Goal: Task Accomplishment & Management: Complete application form

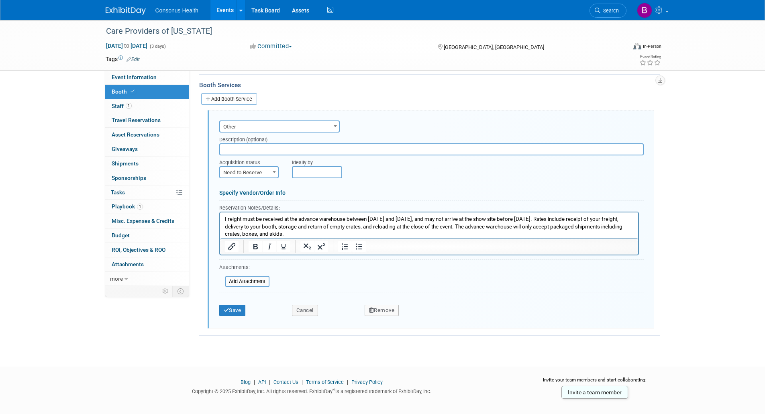
scroll to position [154, 0]
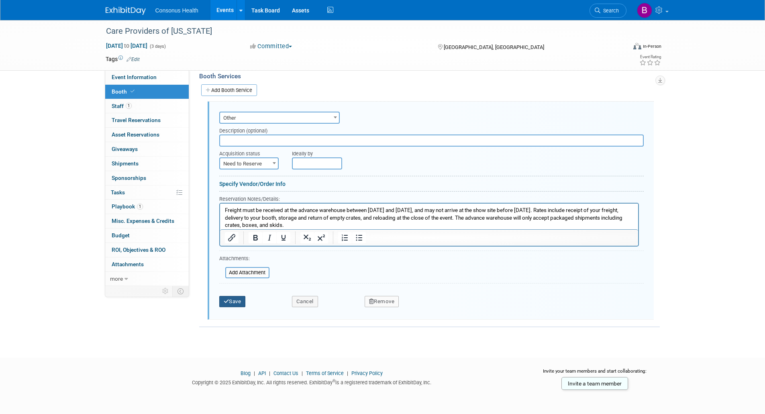
click at [241, 302] on button "Save" at bounding box center [232, 301] width 27 height 11
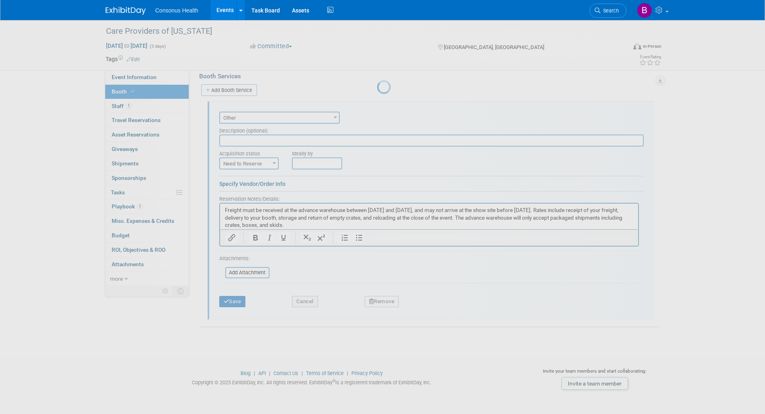
scroll to position [3, 0]
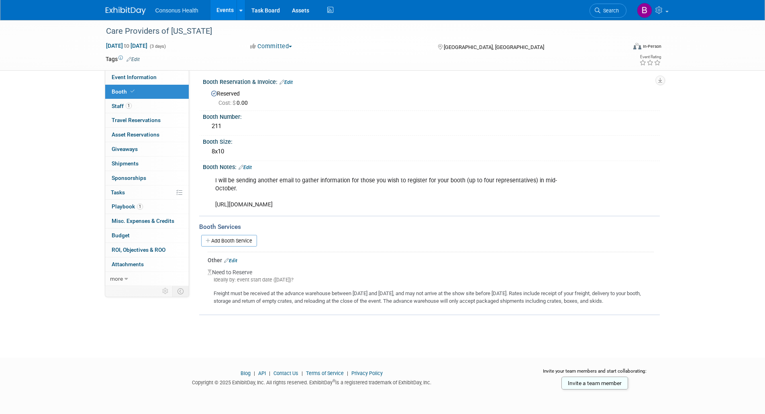
click at [222, 11] on link "Events" at bounding box center [224, 10] width 29 height 20
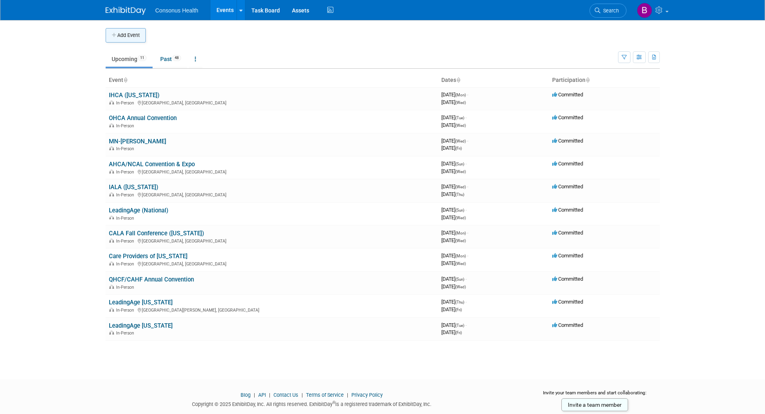
click at [120, 39] on button "Add Event" at bounding box center [126, 35] width 40 height 14
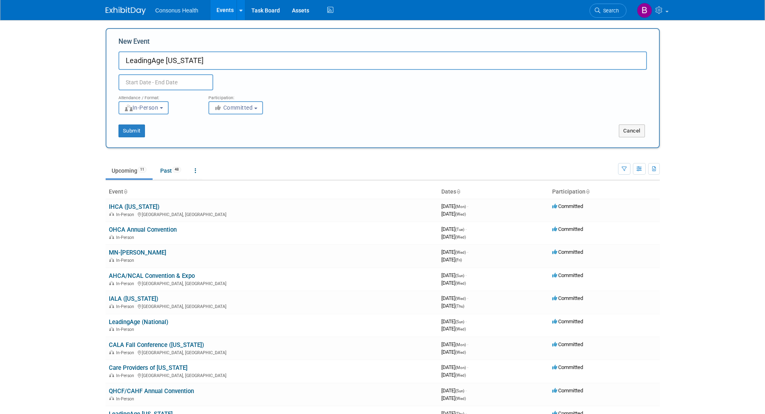
type input "LeadingAge [US_STATE]"
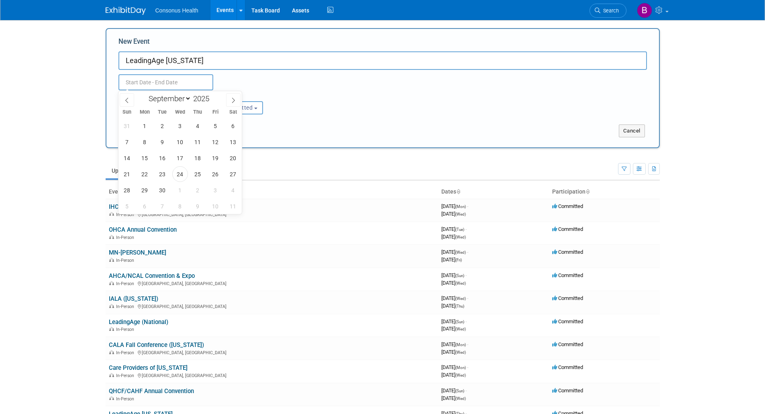
click at [135, 82] on input "text" at bounding box center [165, 82] width 95 height 16
click at [232, 101] on icon at bounding box center [233, 101] width 6 height 6
select select "11"
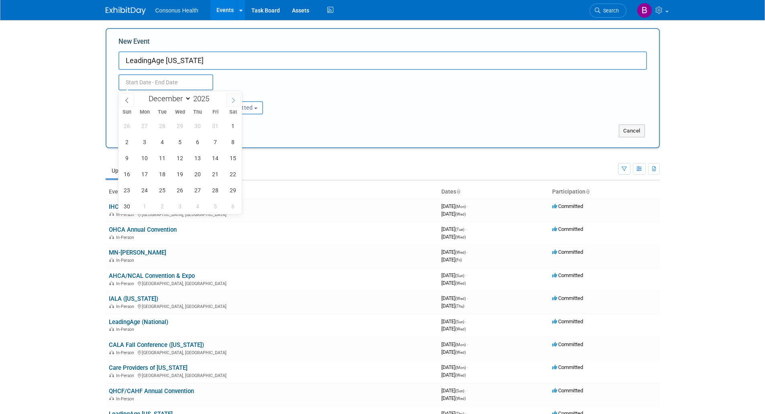
click at [232, 101] on icon at bounding box center [233, 101] width 6 height 6
type input "2026"
click at [232, 101] on icon at bounding box center [233, 101] width 6 height 6
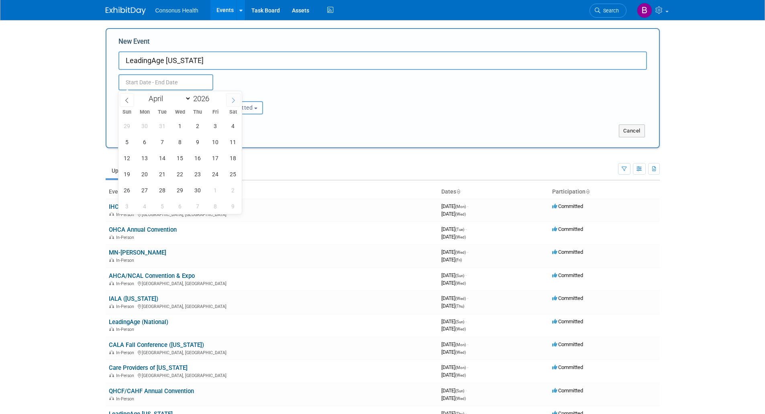
click at [232, 101] on icon at bounding box center [233, 101] width 6 height 6
select select "4"
click at [181, 143] on span "6" at bounding box center [180, 142] width 16 height 16
click at [165, 145] on span "5" at bounding box center [163, 142] width 16 height 16
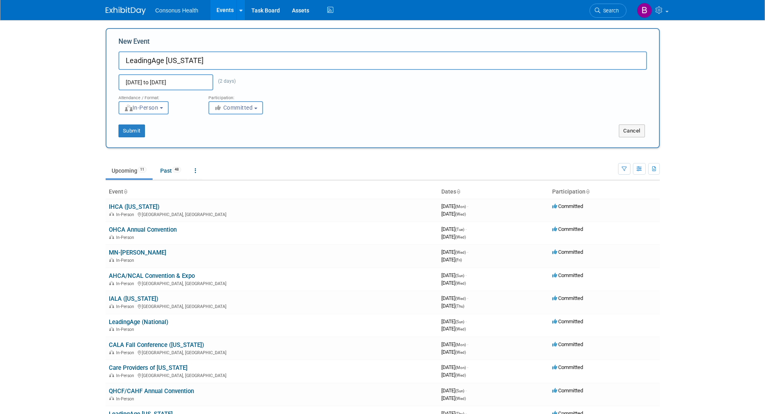
click at [174, 84] on input "[DATE] to [DATE]" at bounding box center [165, 82] width 95 height 16
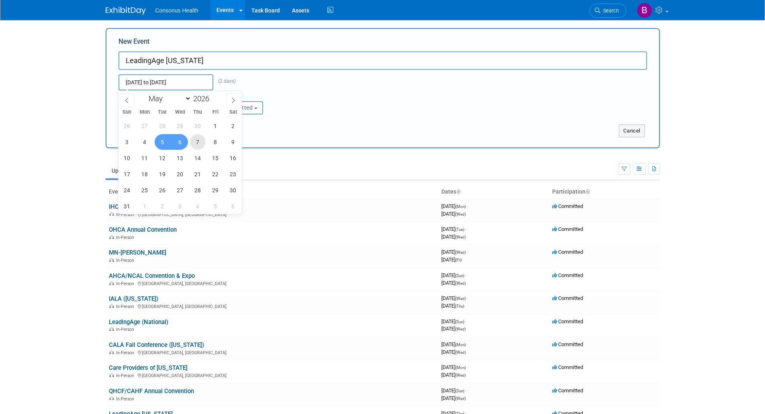
click at [200, 139] on span "7" at bounding box center [198, 142] width 16 height 16
click at [165, 139] on span "5" at bounding box center [163, 142] width 16 height 16
type input "[DATE] to [DATE]"
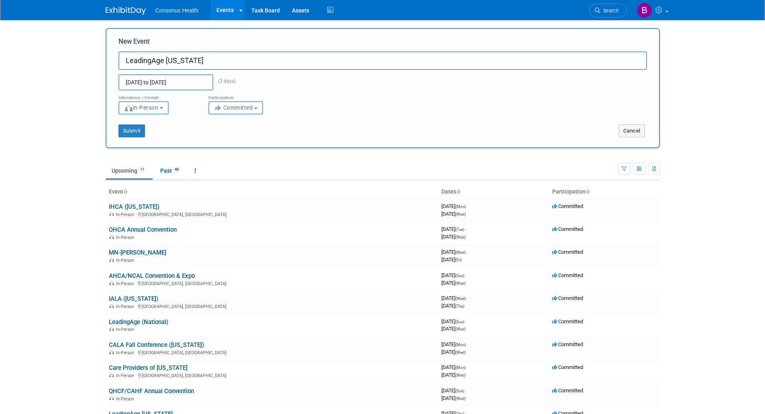
click at [130, 80] on input "[DATE] to [DATE]" at bounding box center [165, 82] width 95 height 16
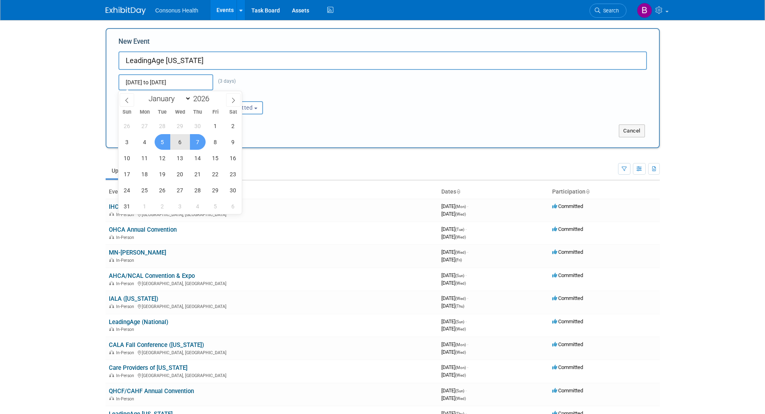
click at [360, 91] on div "Attendance / Format: <img src="[URL][DOMAIN_NAME]" style="width: 19px; margin-t…" at bounding box center [382, 102] width 540 height 24
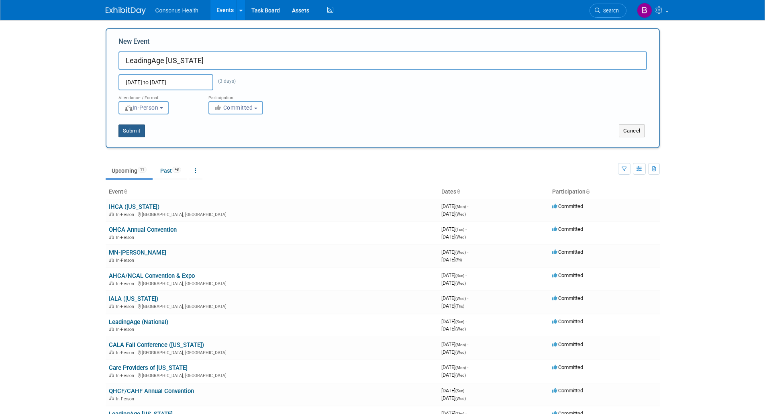
click at [137, 129] on button "Submit" at bounding box center [131, 130] width 27 height 13
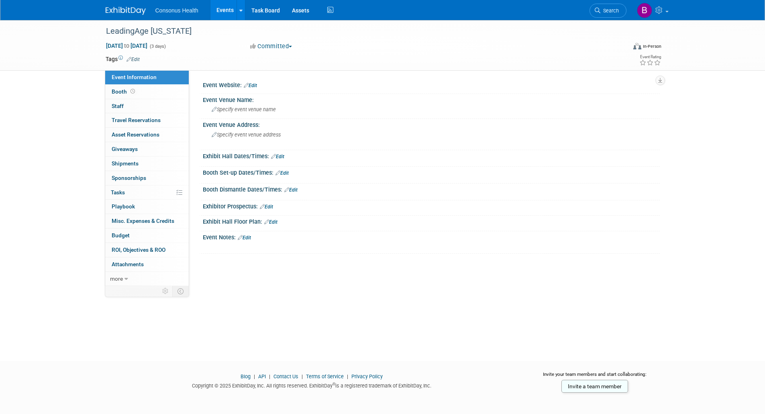
click at [254, 84] on link "Edit" at bounding box center [250, 86] width 13 height 6
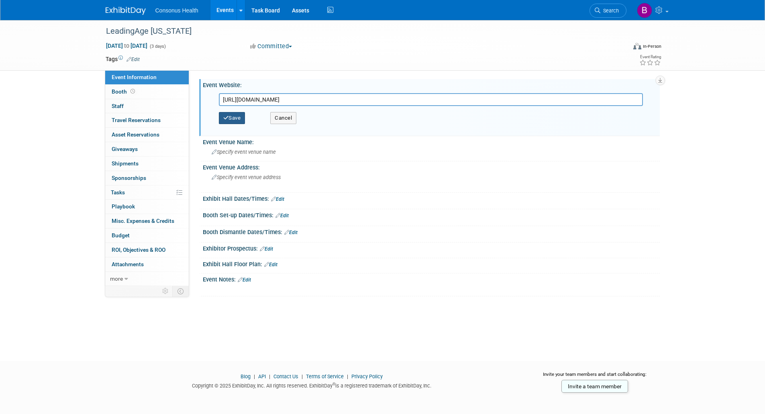
type input "https://lao.memberclicks.net/annual-conference"
click at [236, 115] on button "Save" at bounding box center [232, 118] width 27 height 12
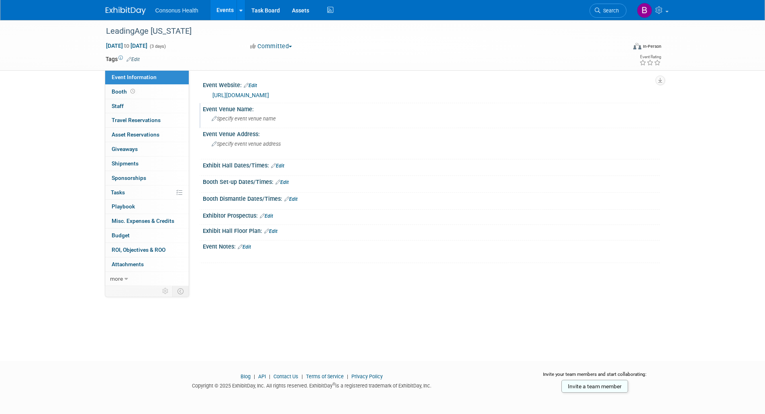
click at [222, 116] on span "Specify event venue name" at bounding box center [244, 119] width 64 height 6
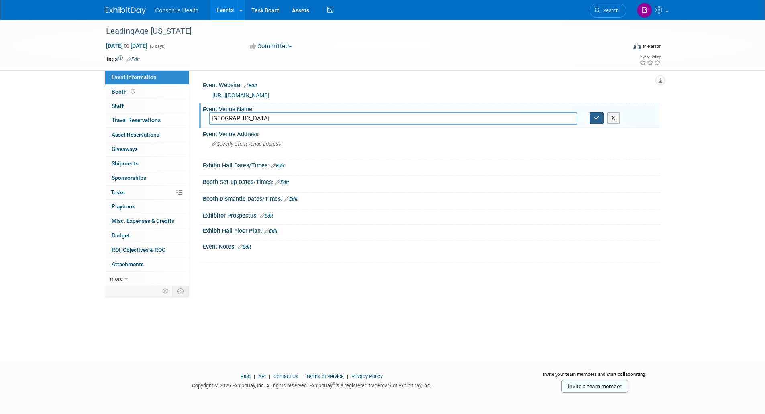
type input "Salem Convention Center"
click at [595, 118] on icon "button" at bounding box center [597, 117] width 6 height 5
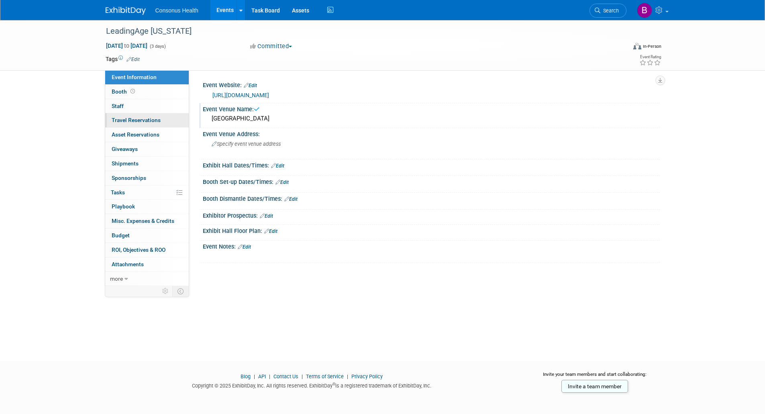
click at [132, 115] on link "0 Travel Reservations 0" at bounding box center [147, 120] width 84 height 14
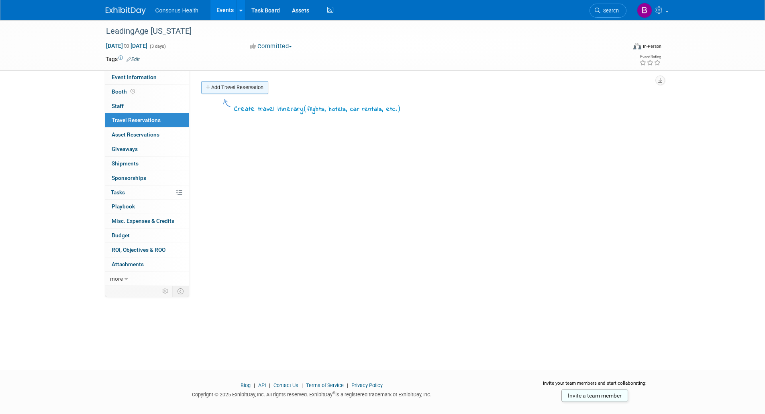
click at [217, 86] on link "Add Travel Reservation" at bounding box center [234, 87] width 67 height 13
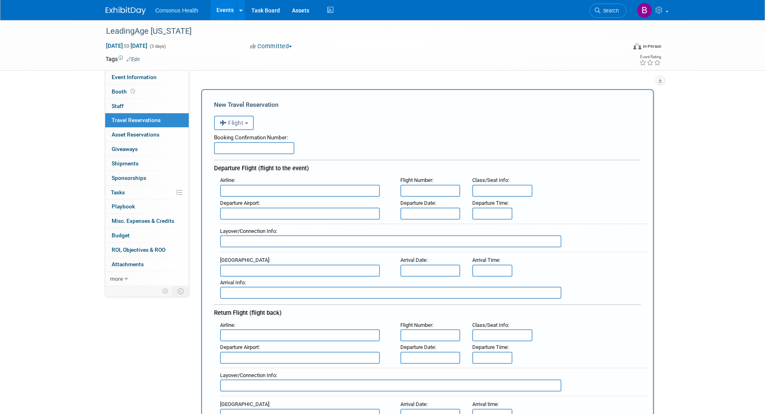
click at [251, 123] on button "Flight" at bounding box center [234, 123] width 40 height 14
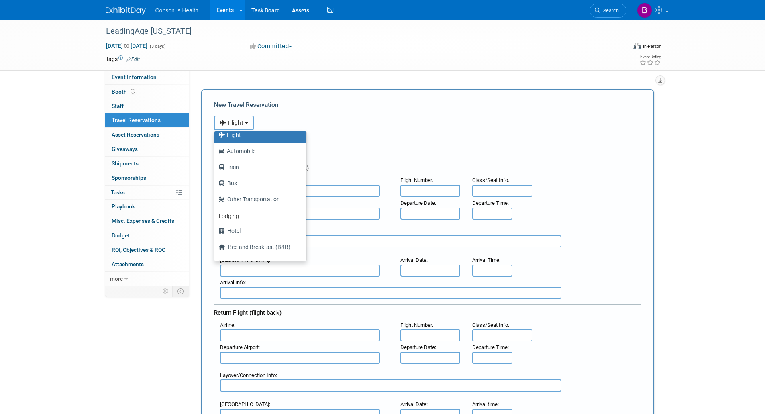
scroll to position [34, 0]
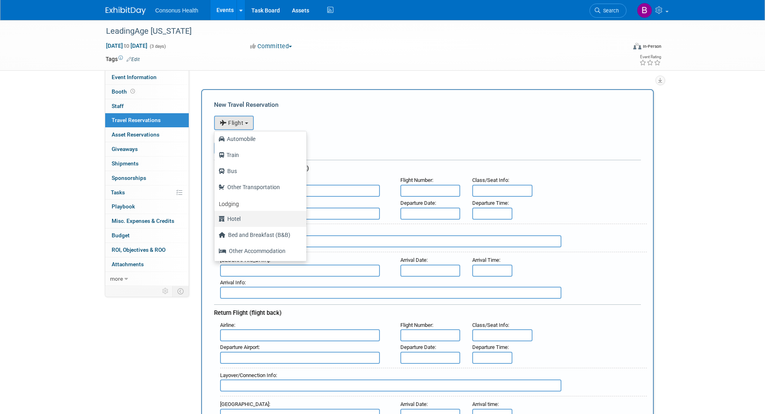
click at [237, 221] on label "Hotel" at bounding box center [258, 218] width 80 height 13
click at [216, 220] on input "Hotel" at bounding box center [212, 217] width 5 height 5
select select "6"
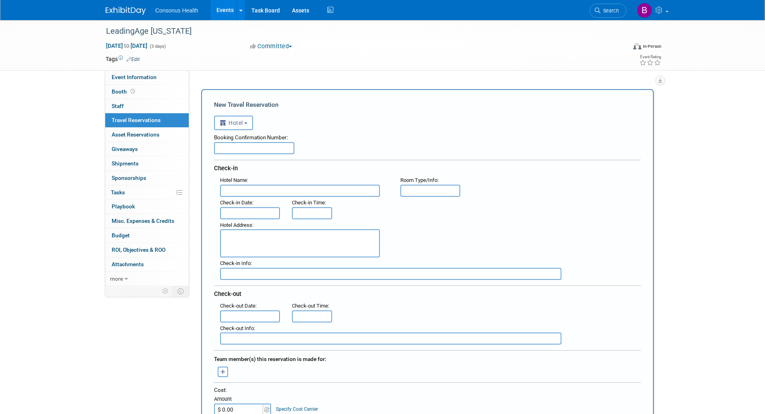
click at [232, 190] on input "text" at bounding box center [300, 191] width 160 height 12
type input "G"
type input "The Grand Hotel"
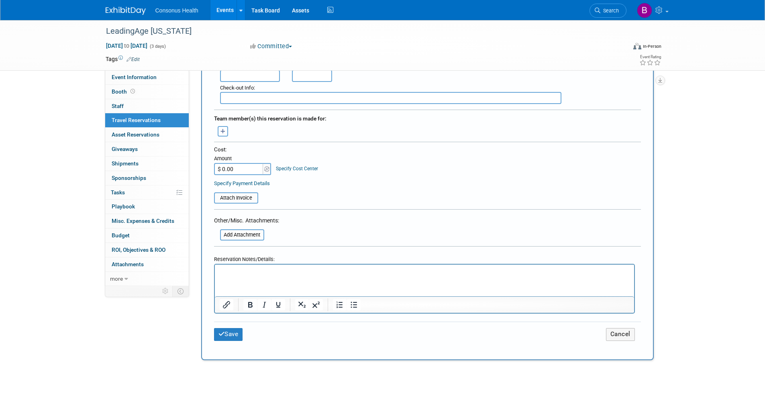
scroll to position [241, 0]
click at [226, 272] on p "Rich Text Area. Press ALT-0 for help." at bounding box center [424, 271] width 410 height 8
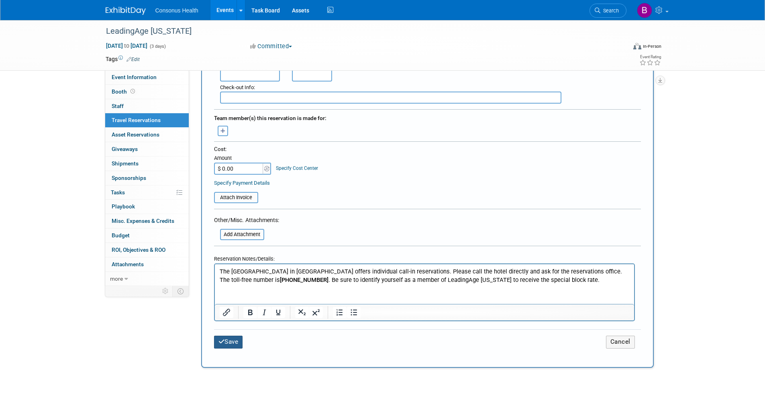
click at [232, 340] on button "Save" at bounding box center [228, 342] width 29 height 12
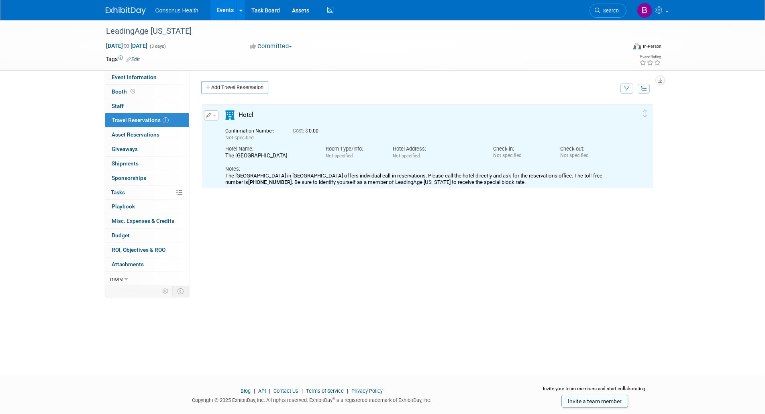
scroll to position [0, 0]
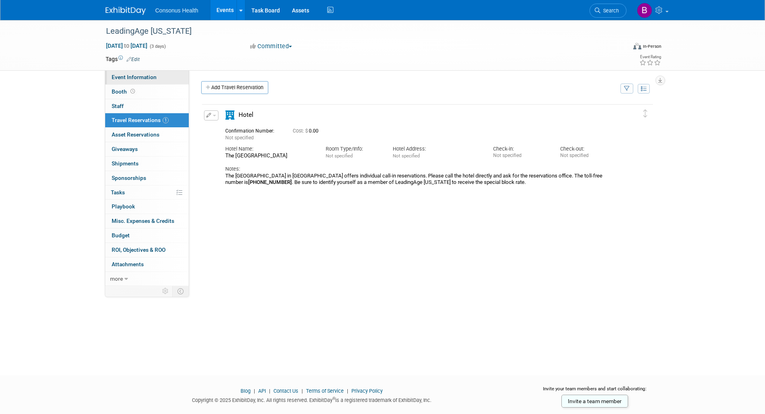
click at [121, 78] on span "Event Information" at bounding box center [134, 77] width 45 height 6
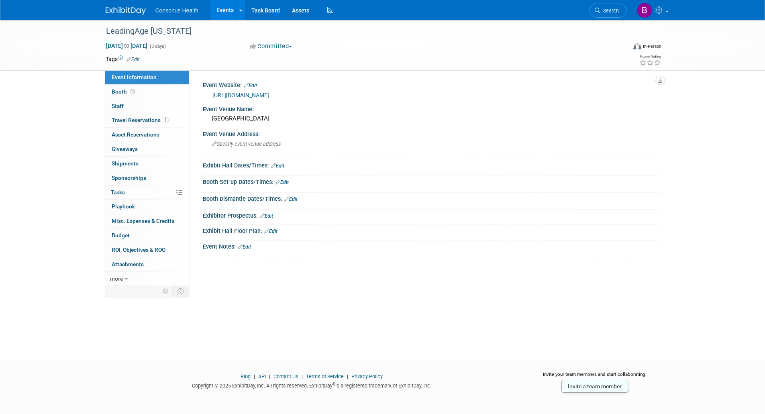
click at [281, 165] on link "Edit" at bounding box center [277, 166] width 13 height 6
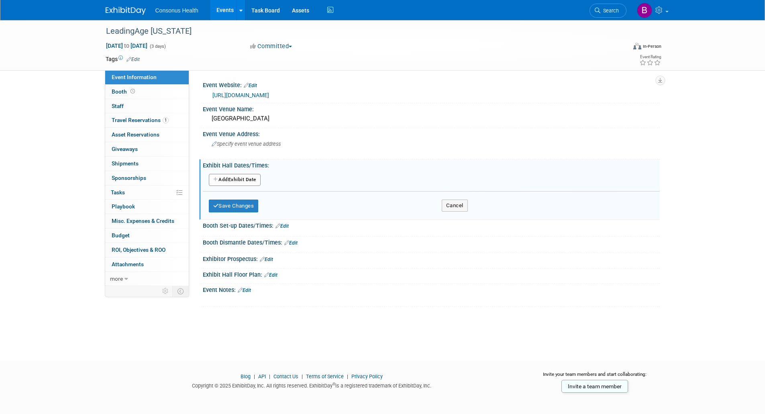
click at [239, 177] on button "Add Another Exhibit Date" at bounding box center [235, 180] width 52 height 12
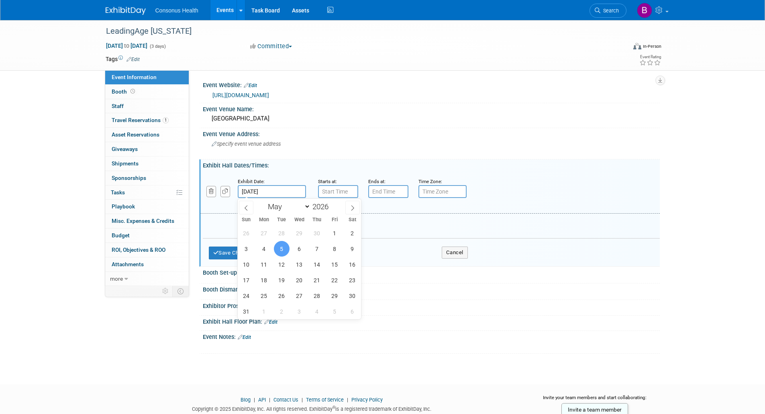
click at [283, 193] on input "May 5, 2026" at bounding box center [272, 191] width 68 height 13
click at [298, 251] on span "6" at bounding box center [300, 249] width 16 height 16
type input "[DATE]"
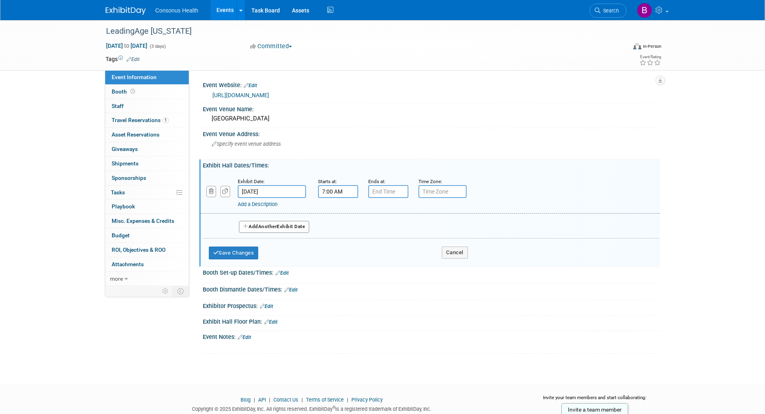
click at [335, 191] on input "7:00 AM" at bounding box center [338, 191] width 40 height 13
click at [335, 213] on span at bounding box center [337, 211] width 14 height 14
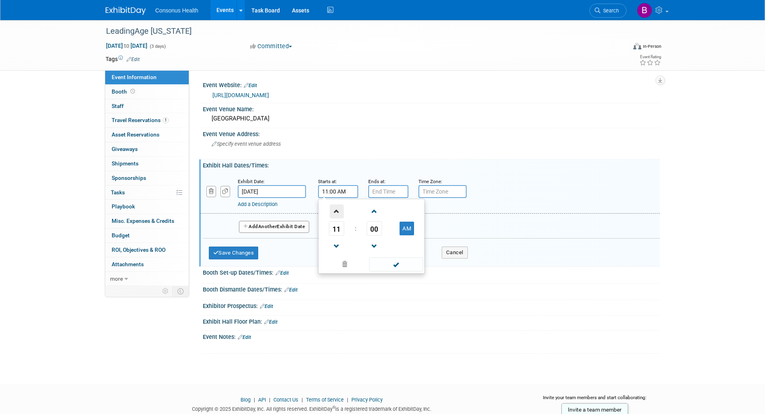
click at [335, 213] on span at bounding box center [337, 211] width 14 height 14
type input "12:00 PM"
click at [392, 263] on span at bounding box center [396, 264] width 54 height 14
click at [236, 253] on button "Save Changes" at bounding box center [234, 253] width 50 height 13
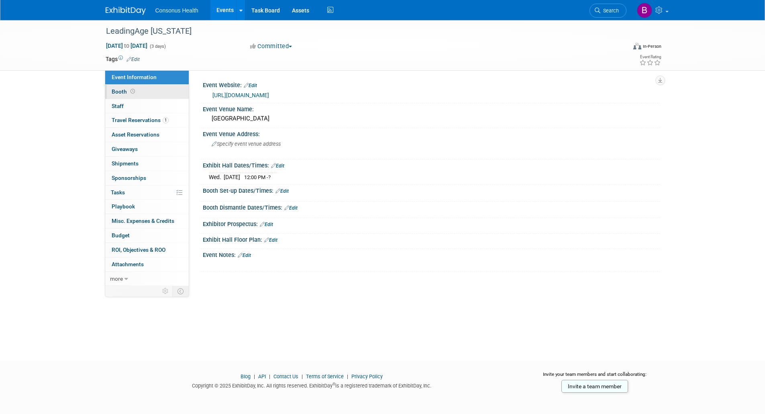
click at [117, 92] on span "Booth" at bounding box center [124, 91] width 25 height 6
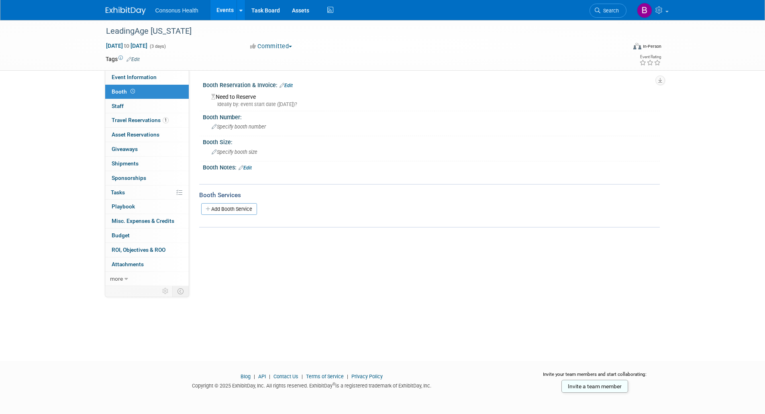
click at [248, 164] on div "Booth Notes: Edit" at bounding box center [431, 166] width 457 height 10
click at [250, 167] on link "Edit" at bounding box center [245, 168] width 13 height 6
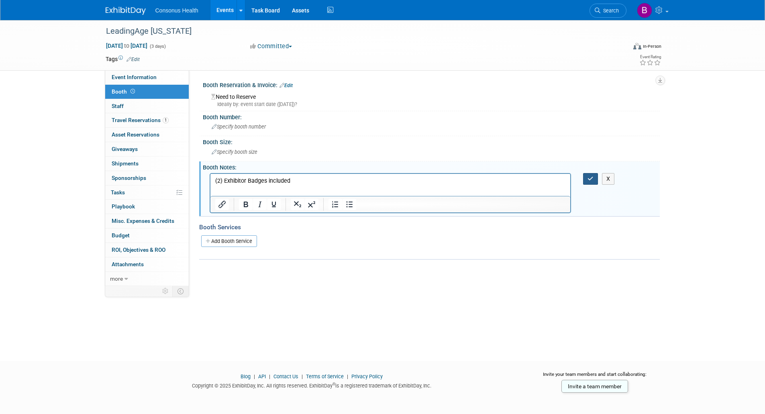
click at [590, 177] on icon "button" at bounding box center [590, 179] width 6 height 6
